Goal: Obtain resource: Obtain resource

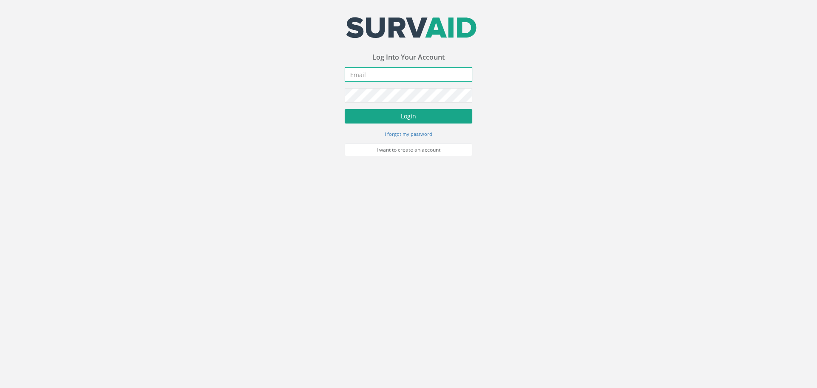
type input "[PERSON_NAME][EMAIL_ADDRESS][DOMAIN_NAME]"
click at [410, 114] on button "Login" at bounding box center [409, 116] width 128 height 14
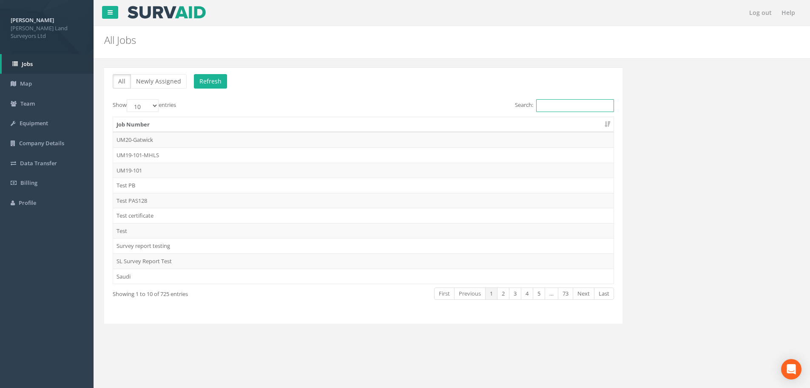
click at [553, 102] on input "Search:" at bounding box center [575, 105] width 78 height 13
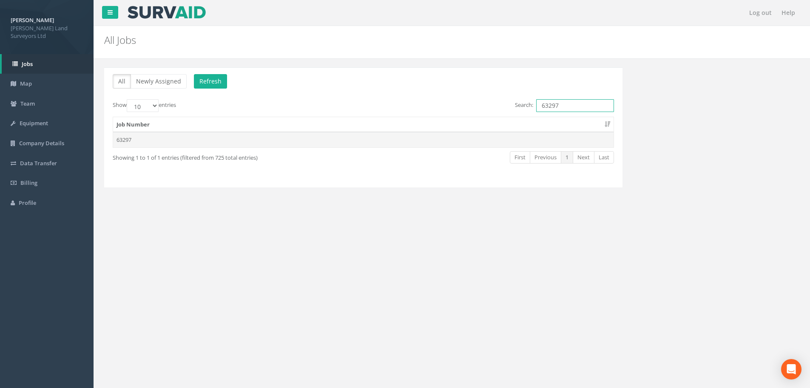
type input "63297"
click at [124, 140] on td "63297" at bounding box center [363, 139] width 501 height 15
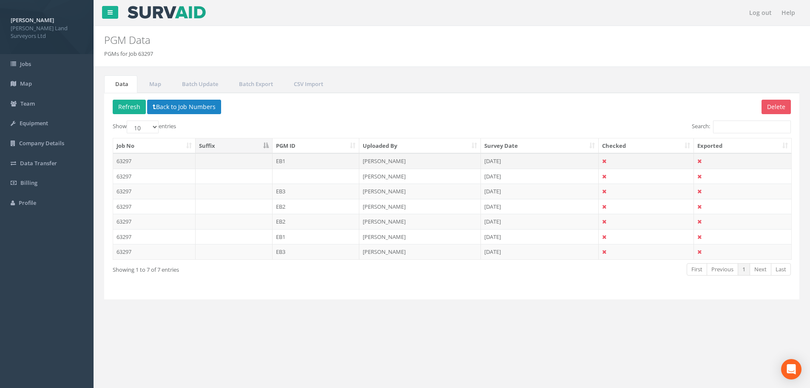
click at [126, 161] on td "63297" at bounding box center [154, 160] width 83 height 15
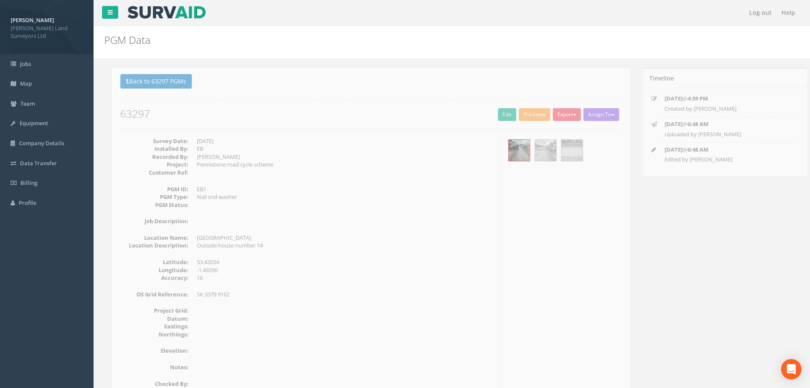
click at [535, 115] on span "button" at bounding box center [536, 115] width 3 height 2
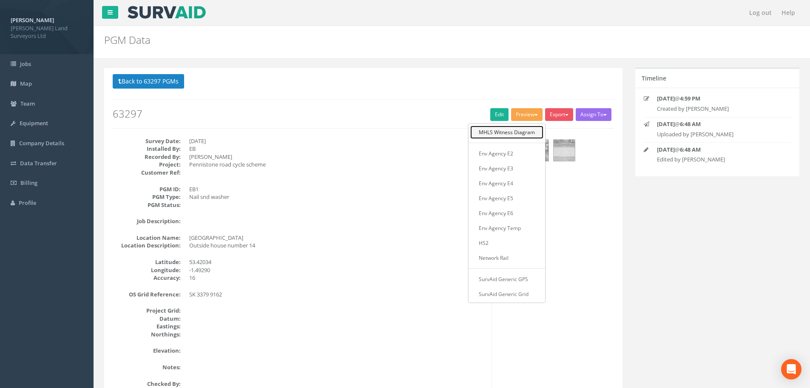
click at [507, 134] on link "MHLS Witness Diagram" at bounding box center [506, 131] width 73 height 13
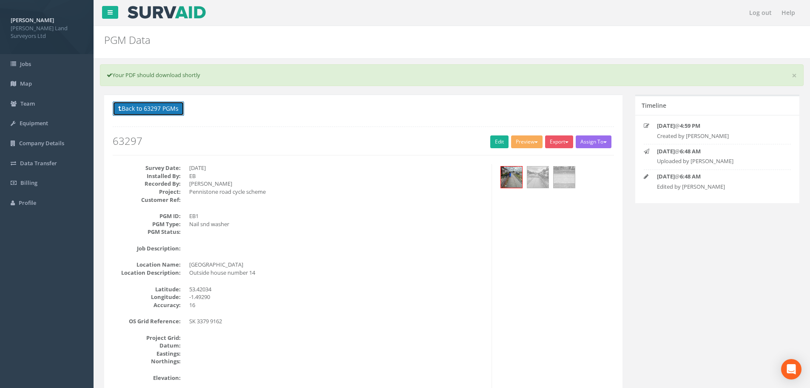
click at [117, 106] on button "Back to 63297 PGMs" at bounding box center [148, 108] width 71 height 14
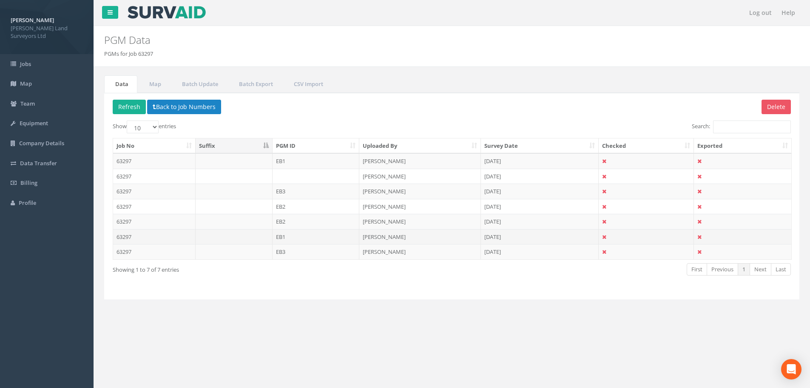
click at [123, 235] on td "63297" at bounding box center [154, 236] width 83 height 15
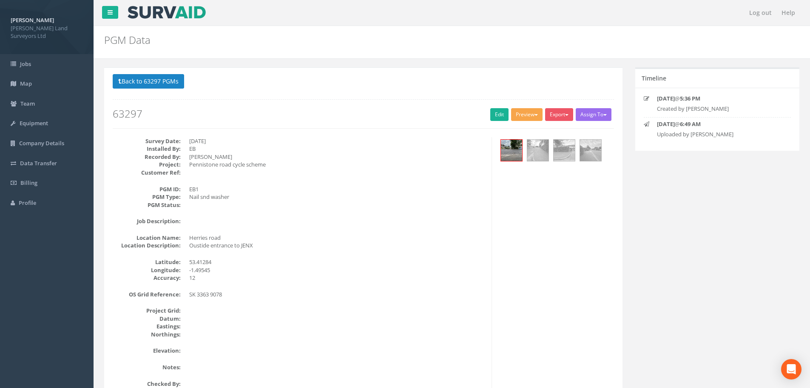
click at [529, 114] on button "Preview" at bounding box center [526, 114] width 31 height 13
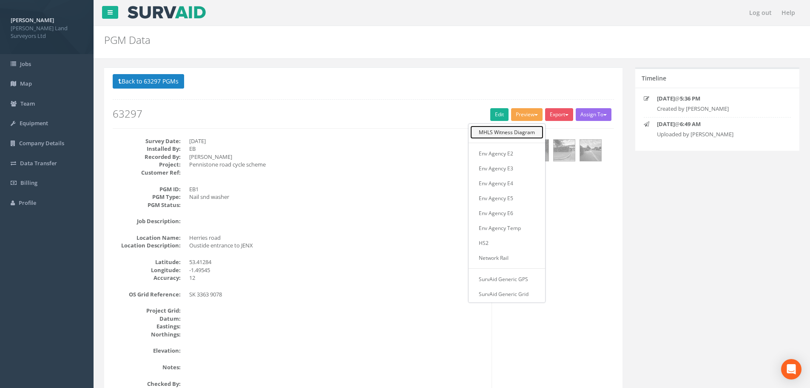
click at [531, 133] on link "MHLS Witness Diagram" at bounding box center [506, 131] width 73 height 13
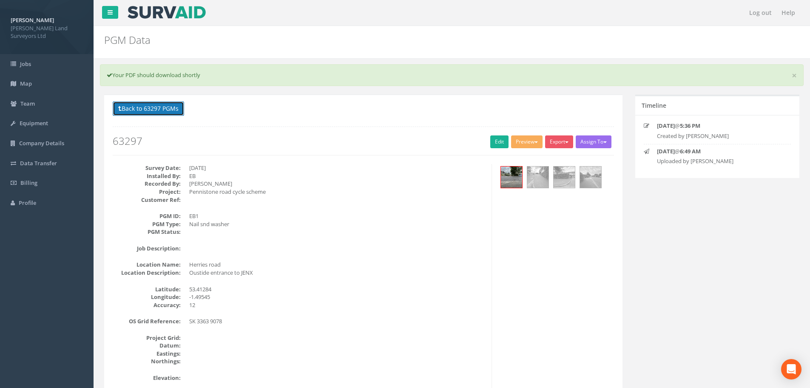
click at [120, 106] on icon at bounding box center [119, 108] width 3 height 6
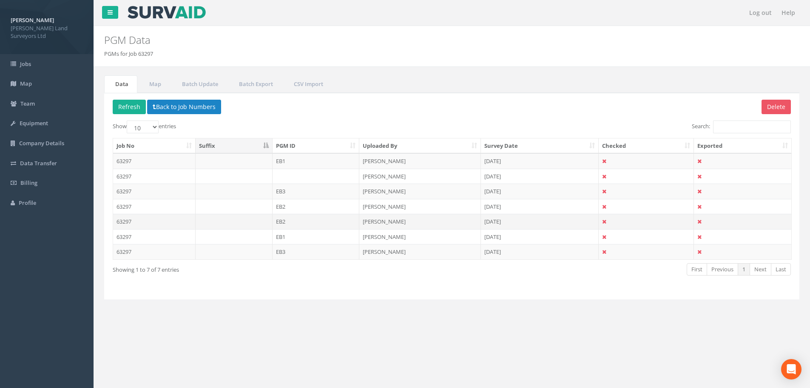
click at [282, 220] on td "EB2" at bounding box center [316, 221] width 87 height 15
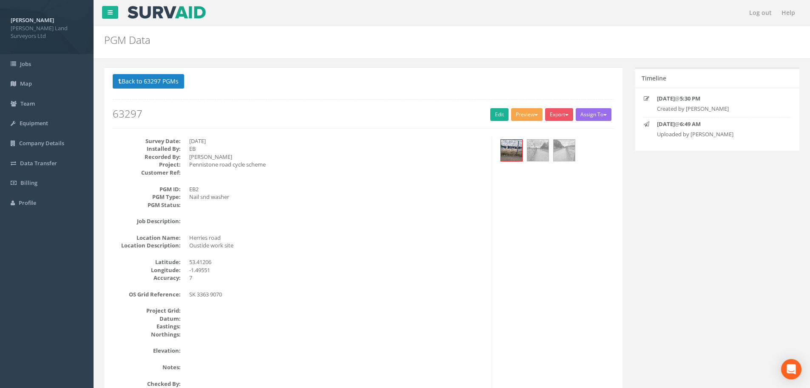
click at [522, 114] on button "Preview" at bounding box center [526, 114] width 31 height 13
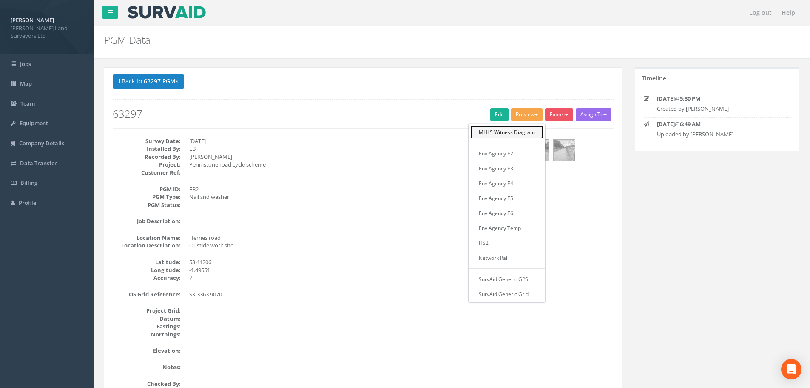
click at [527, 133] on link "MHLS Witness Diagram" at bounding box center [506, 131] width 73 height 13
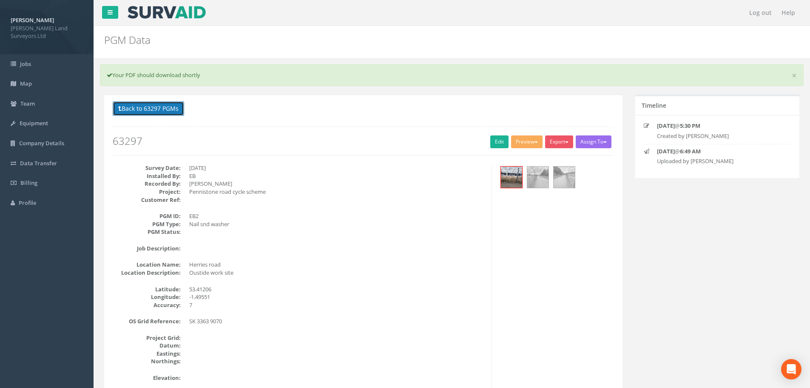
click at [129, 108] on button "Back to 63297 PGMs" at bounding box center [148, 108] width 71 height 14
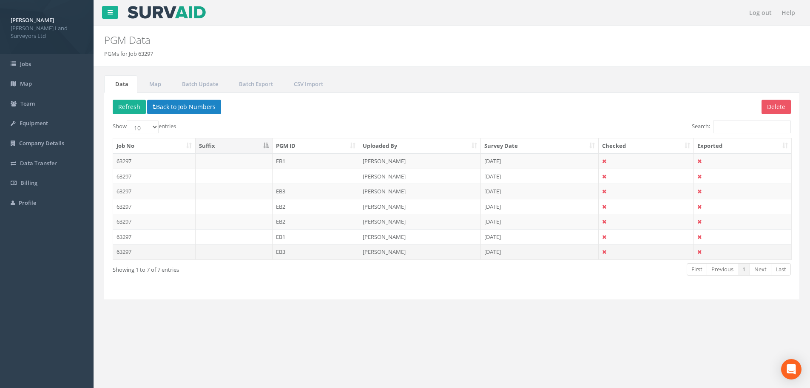
click at [125, 251] on td "63297" at bounding box center [154, 251] width 83 height 15
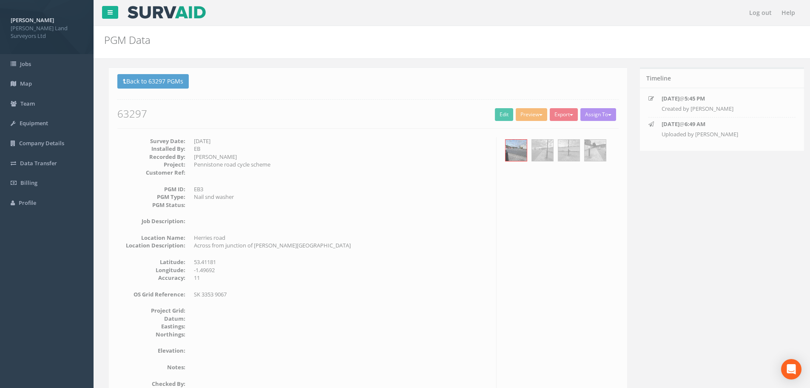
click at [526, 113] on button "Preview" at bounding box center [526, 114] width 31 height 13
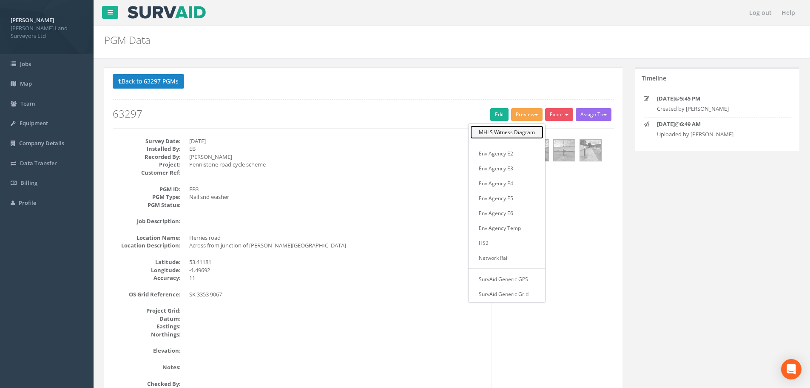
click at [525, 132] on link "MHLS Witness Diagram" at bounding box center [506, 131] width 73 height 13
